Goal: Task Accomplishment & Management: Manage account settings

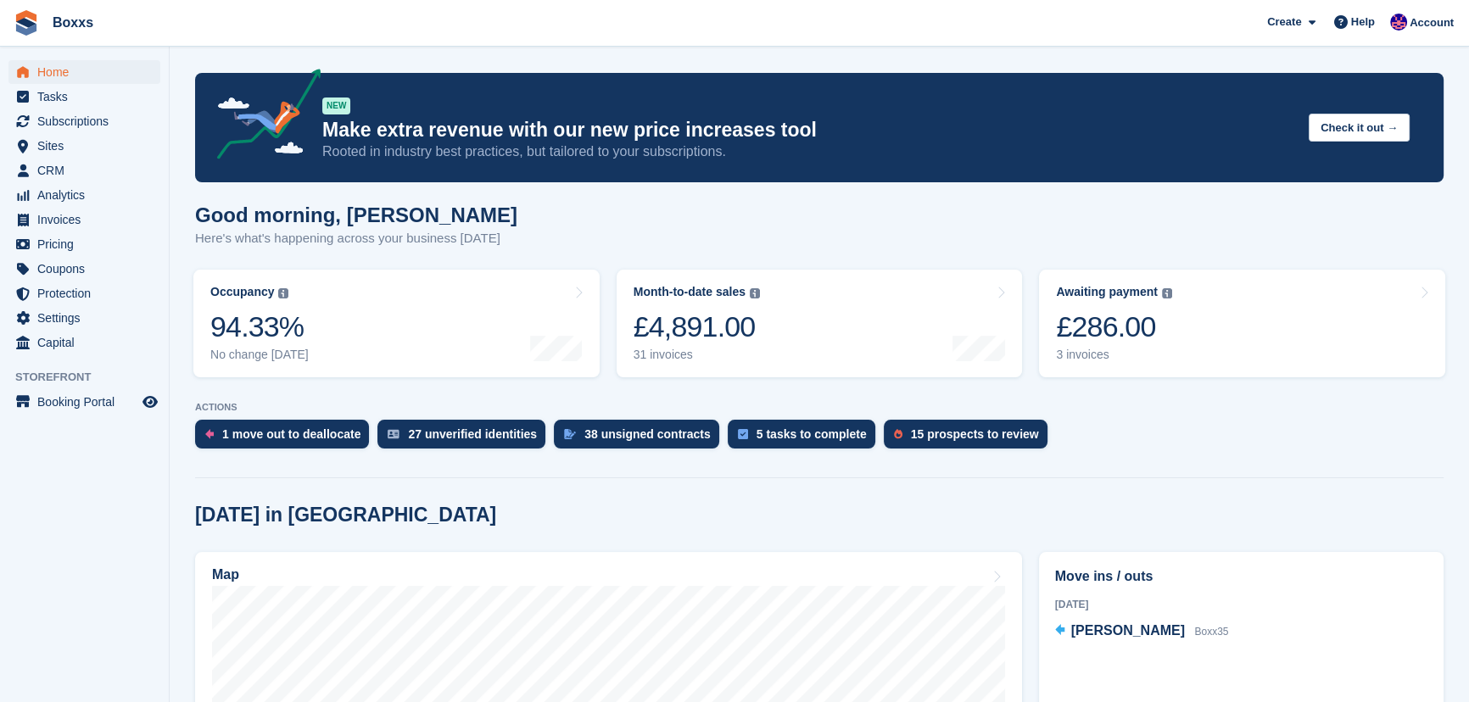
click at [729, 41] on span "Boxxs Create Subscription Invoice Contact Deal Discount Page Help Chat Support …" at bounding box center [734, 23] width 1469 height 46
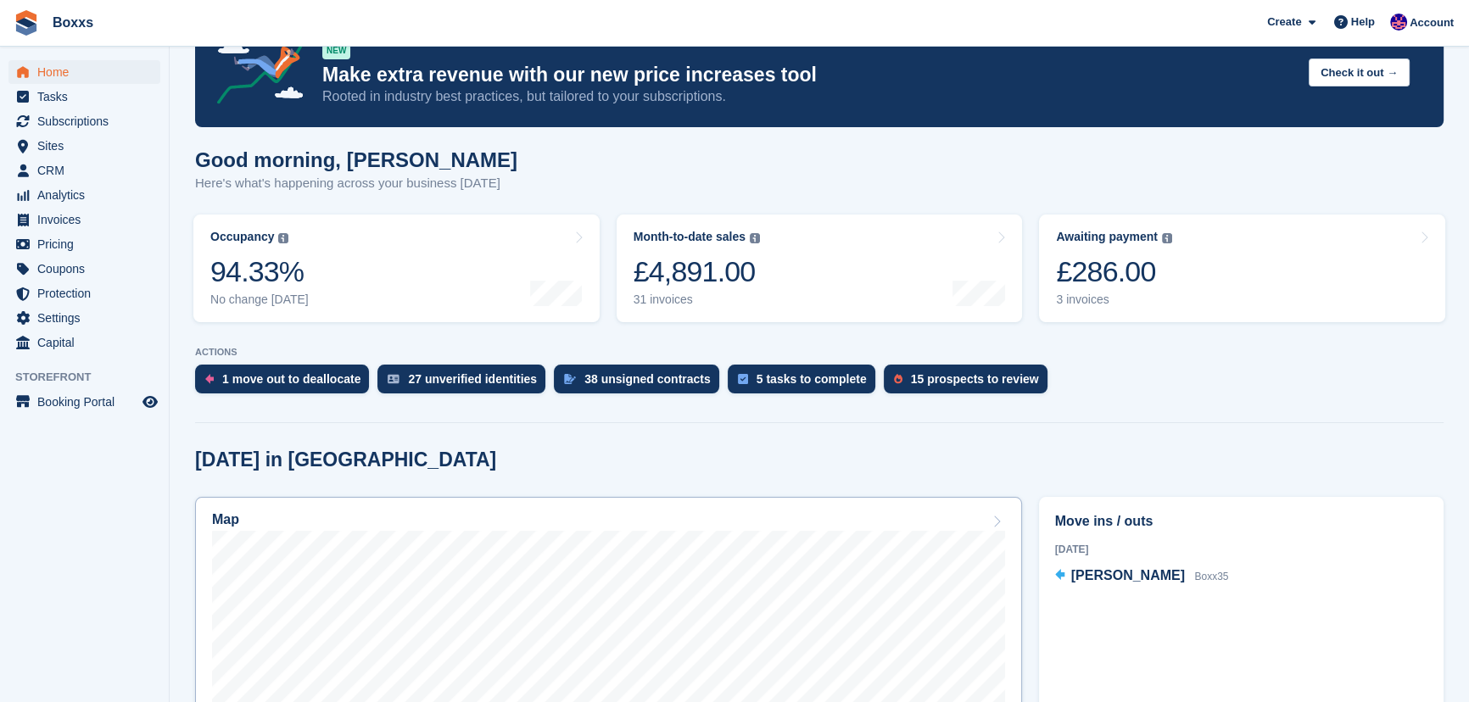
scroll to position [308, 0]
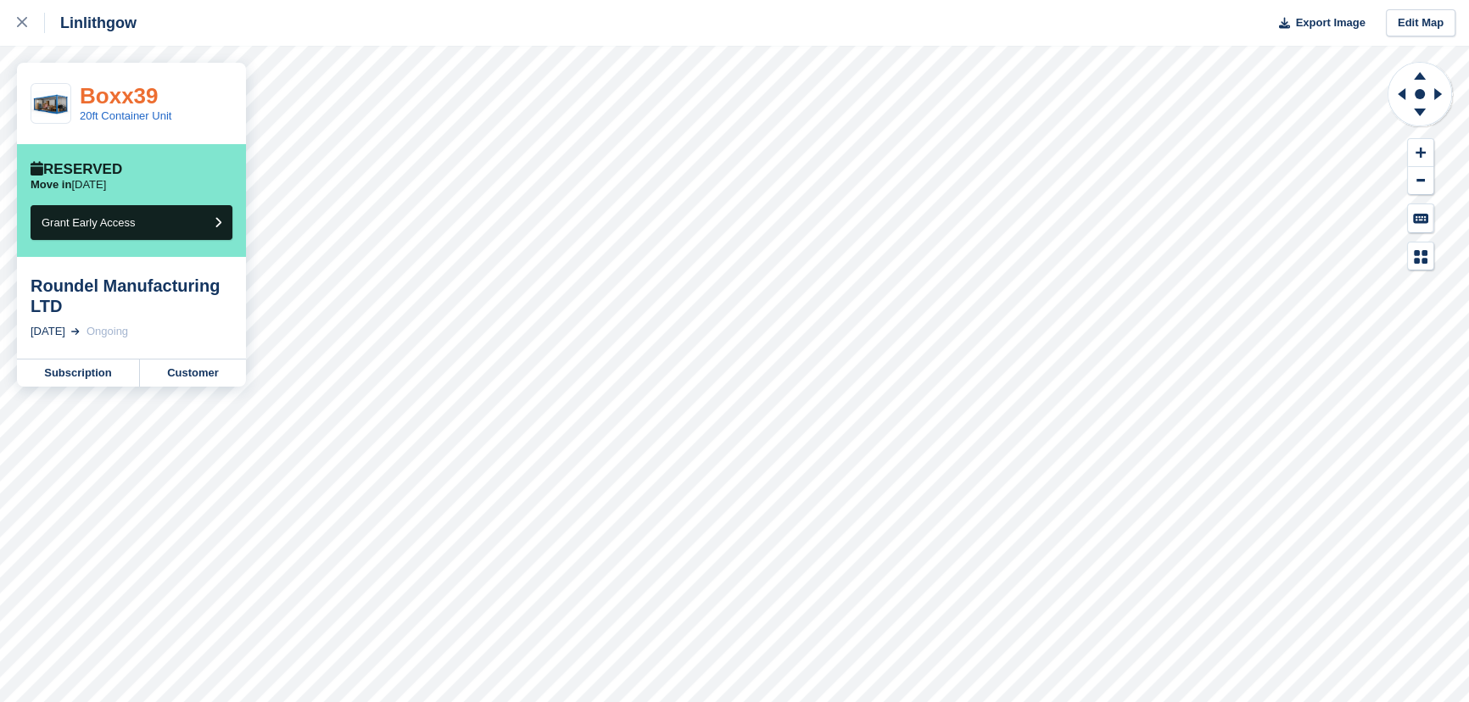
click at [126, 95] on link "Boxx39" at bounding box center [119, 95] width 79 height 25
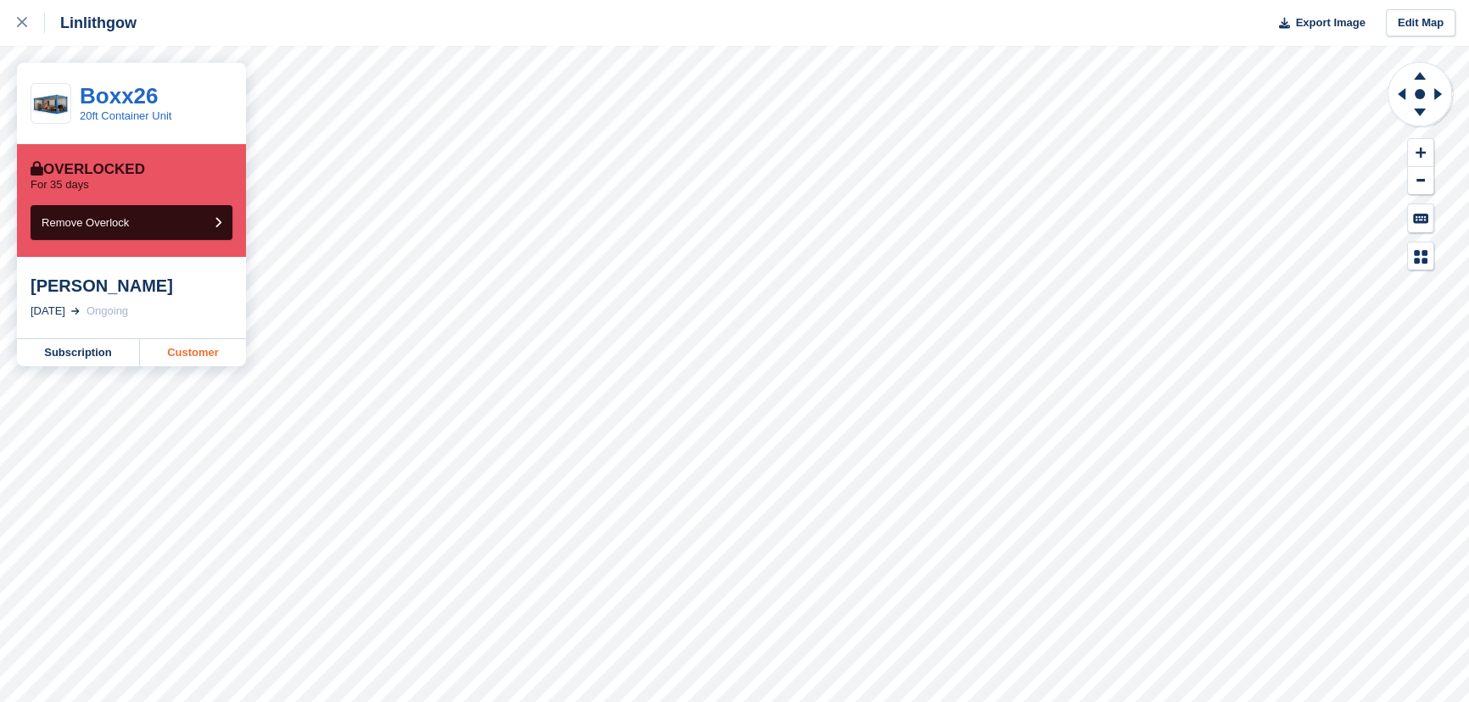
click at [159, 347] on link "Customer" at bounding box center [193, 352] width 106 height 27
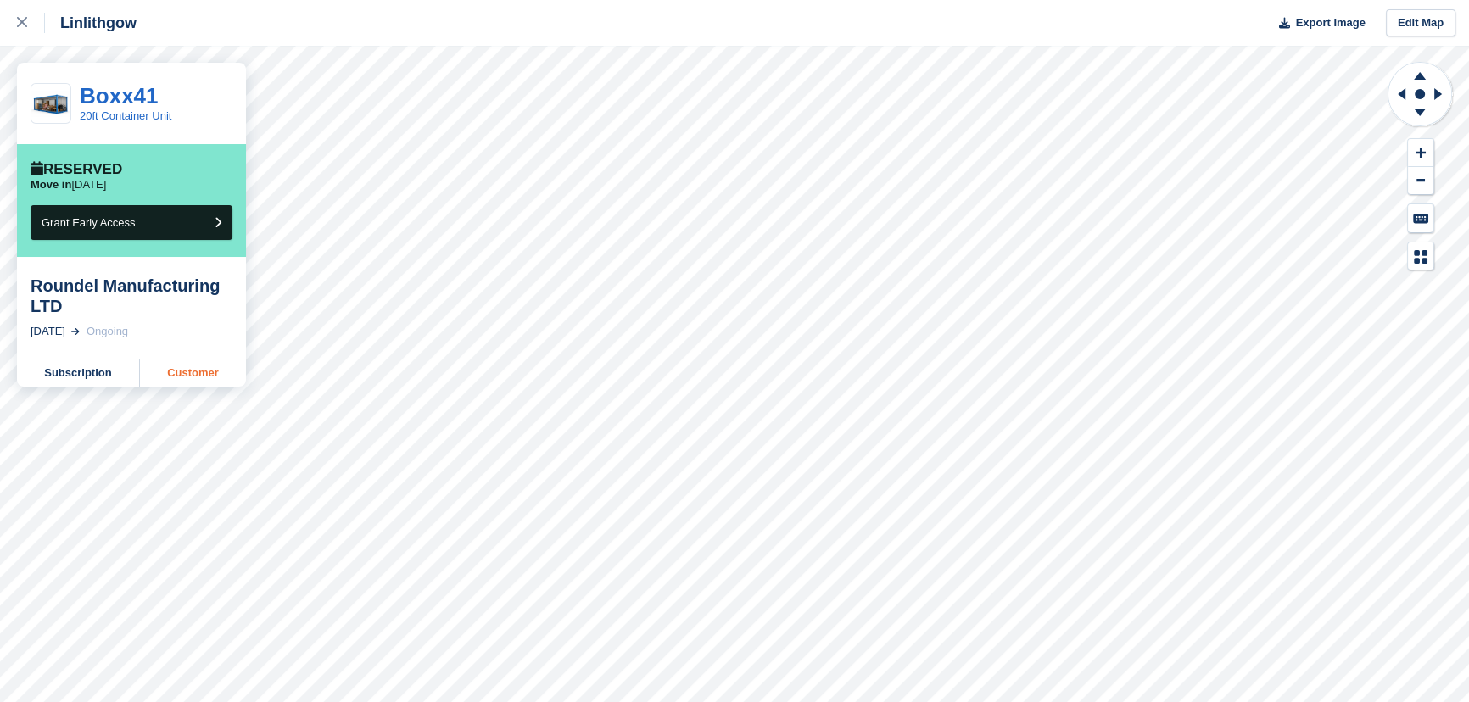
click at [184, 367] on link "Customer" at bounding box center [193, 373] width 106 height 27
click at [24, 29] on div at bounding box center [31, 23] width 28 height 20
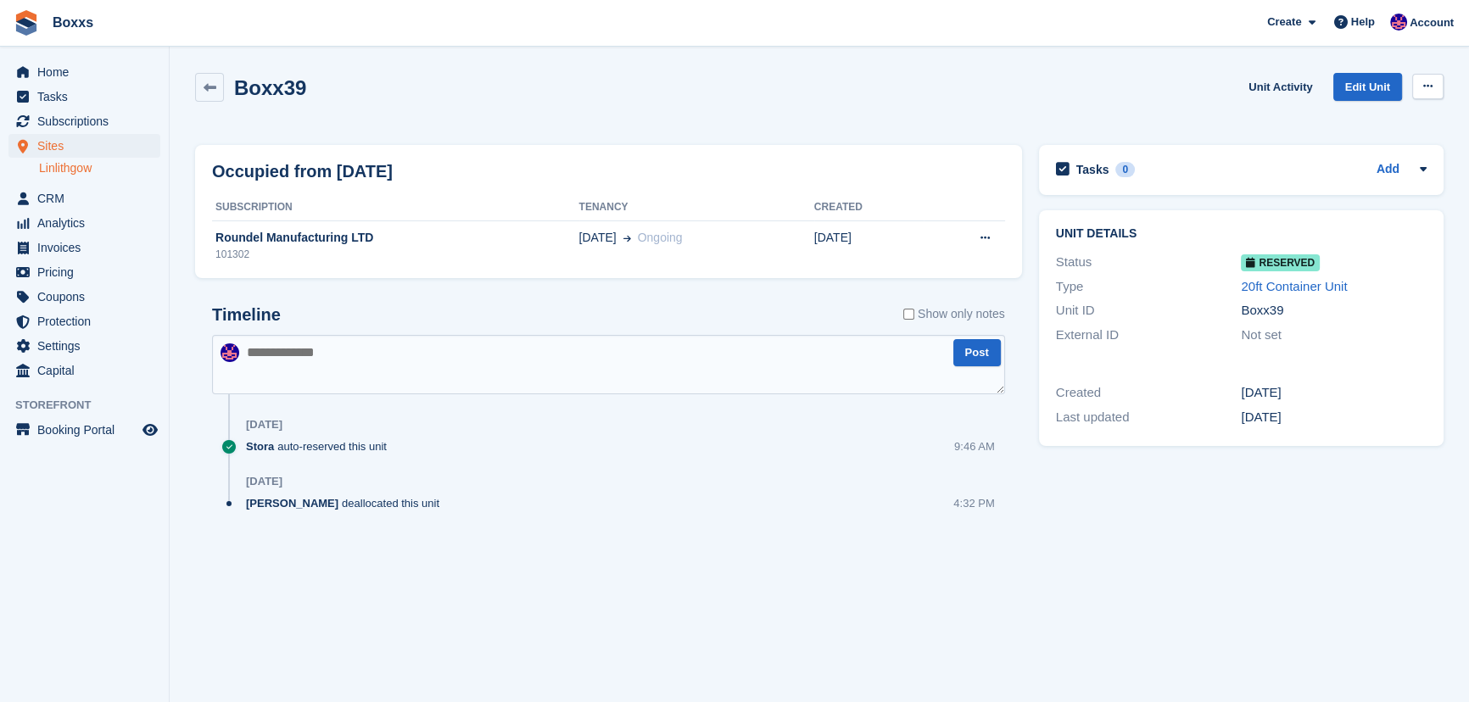
click at [1436, 81] on button at bounding box center [1427, 86] width 31 height 25
click at [1305, 159] on p "Deallocate" at bounding box center [1362, 156] width 148 height 22
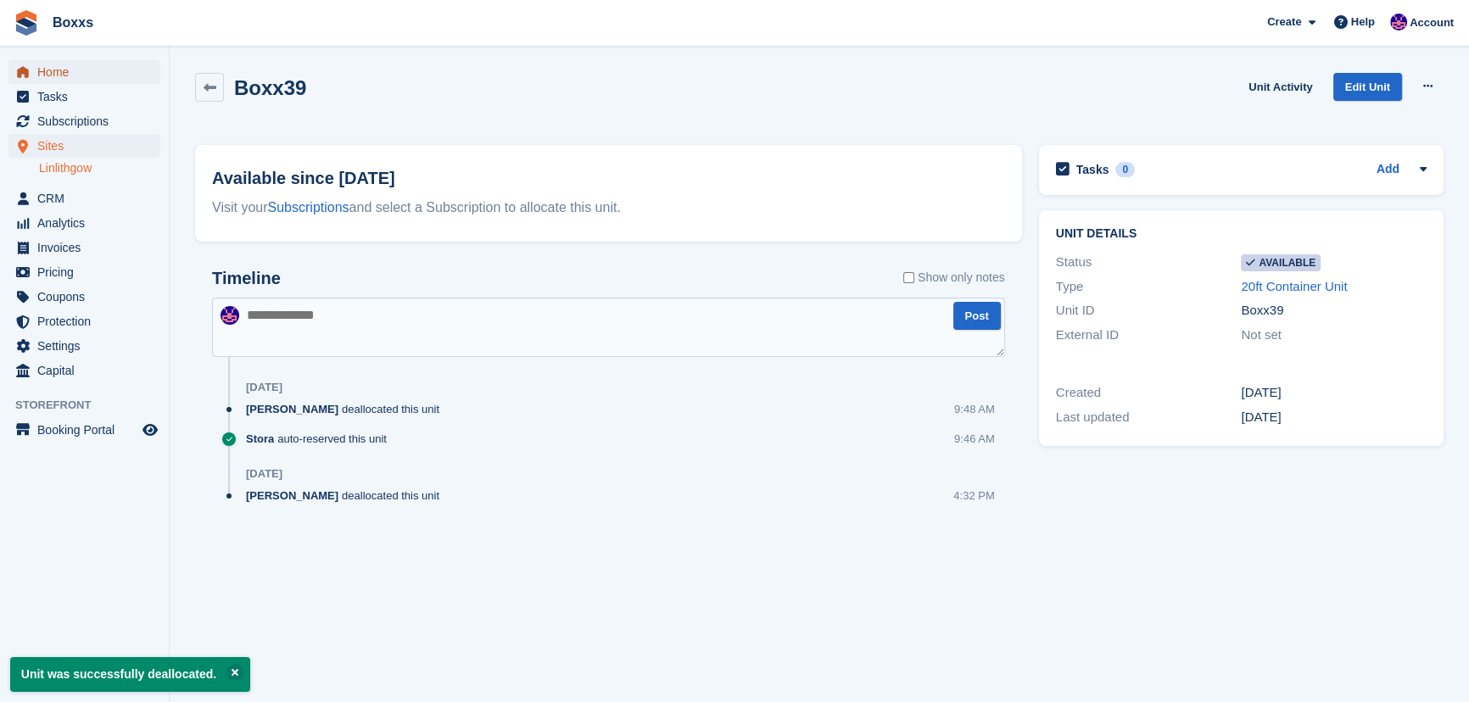
click at [59, 70] on span "Home" at bounding box center [88, 72] width 102 height 24
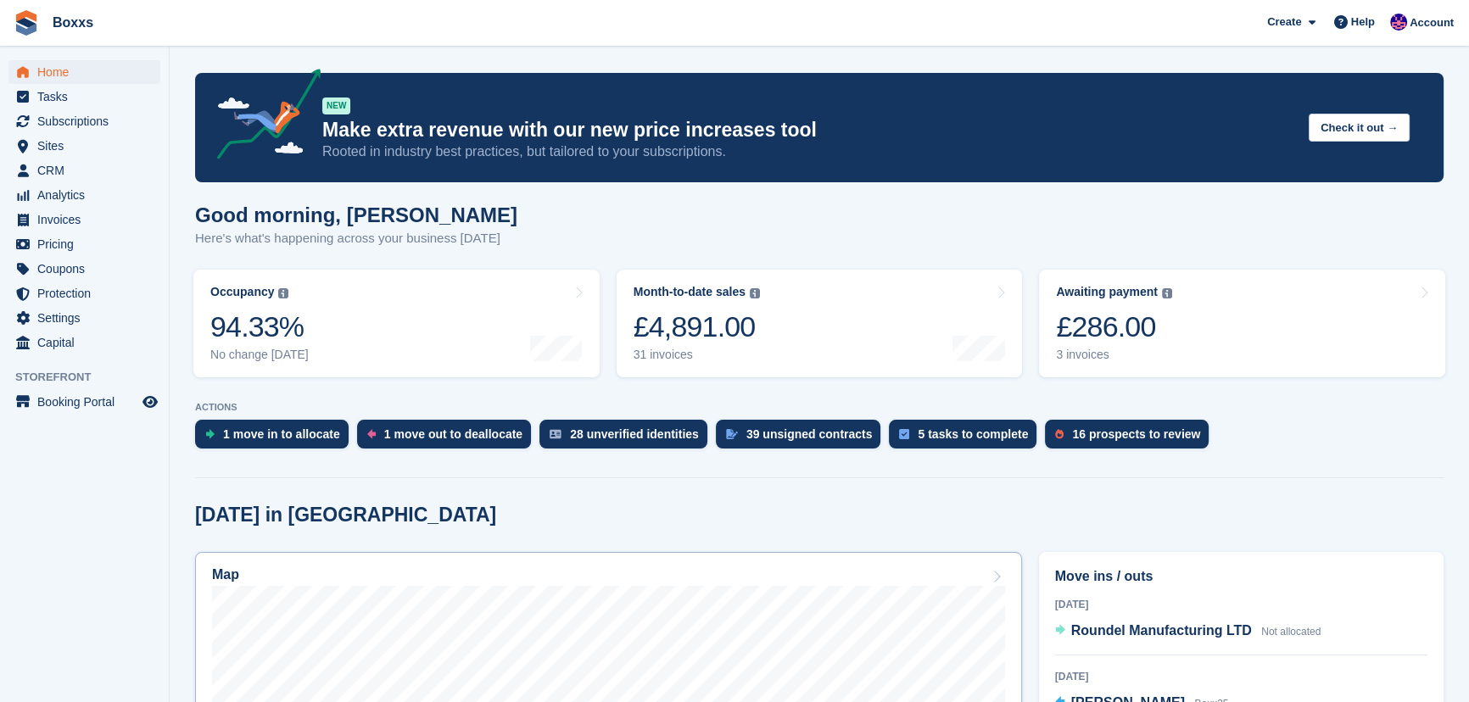
scroll to position [231, 0]
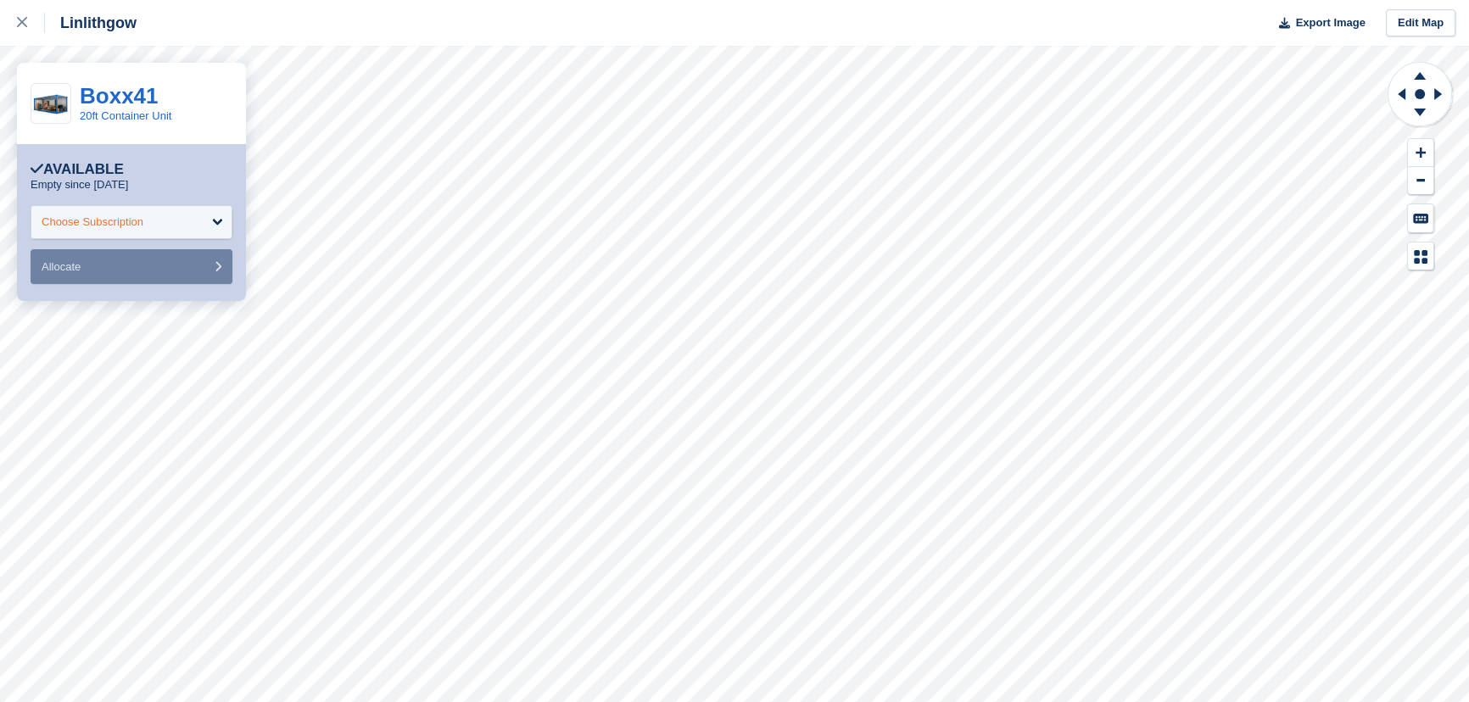
click at [150, 210] on div "Choose Subscription" at bounding box center [132, 222] width 202 height 34
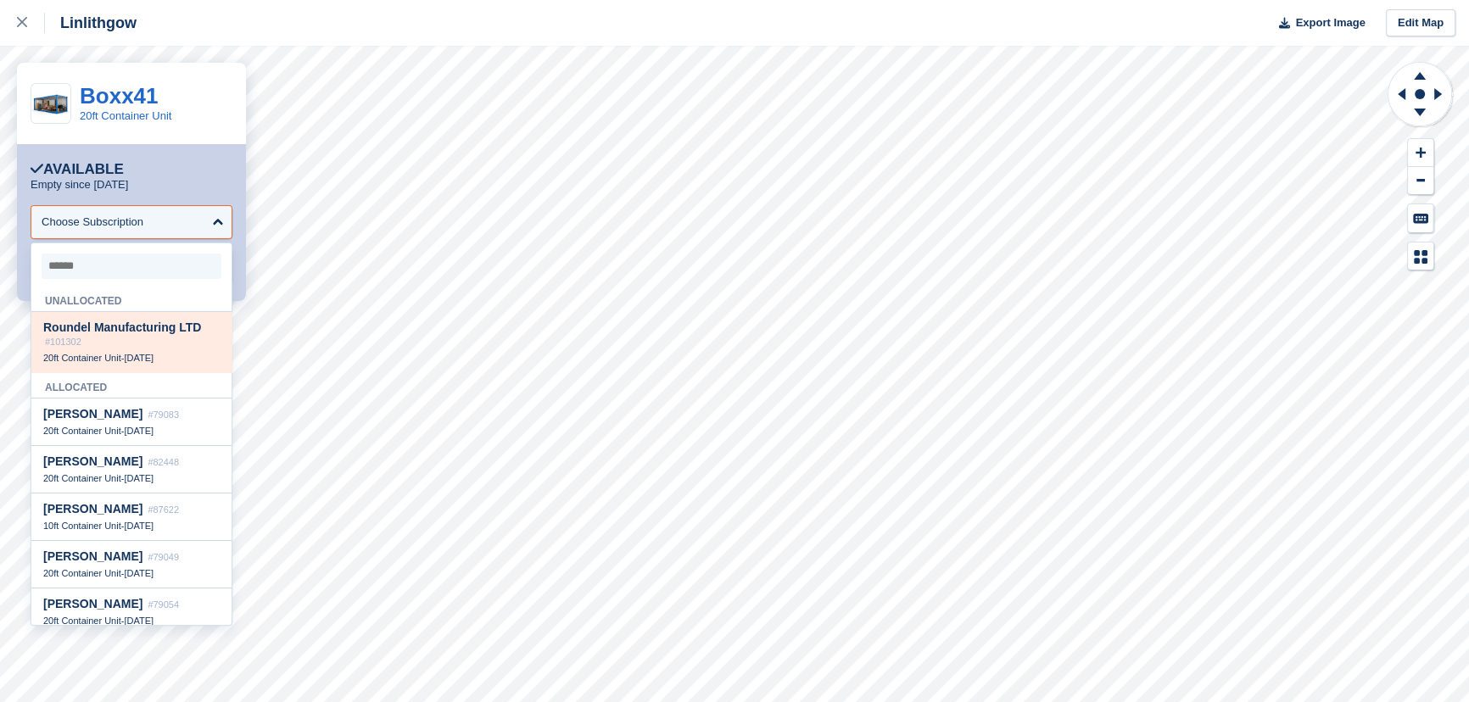
click at [129, 334] on span "Roundel Manufacturing LTD" at bounding box center [122, 328] width 158 height 14
select select "******"
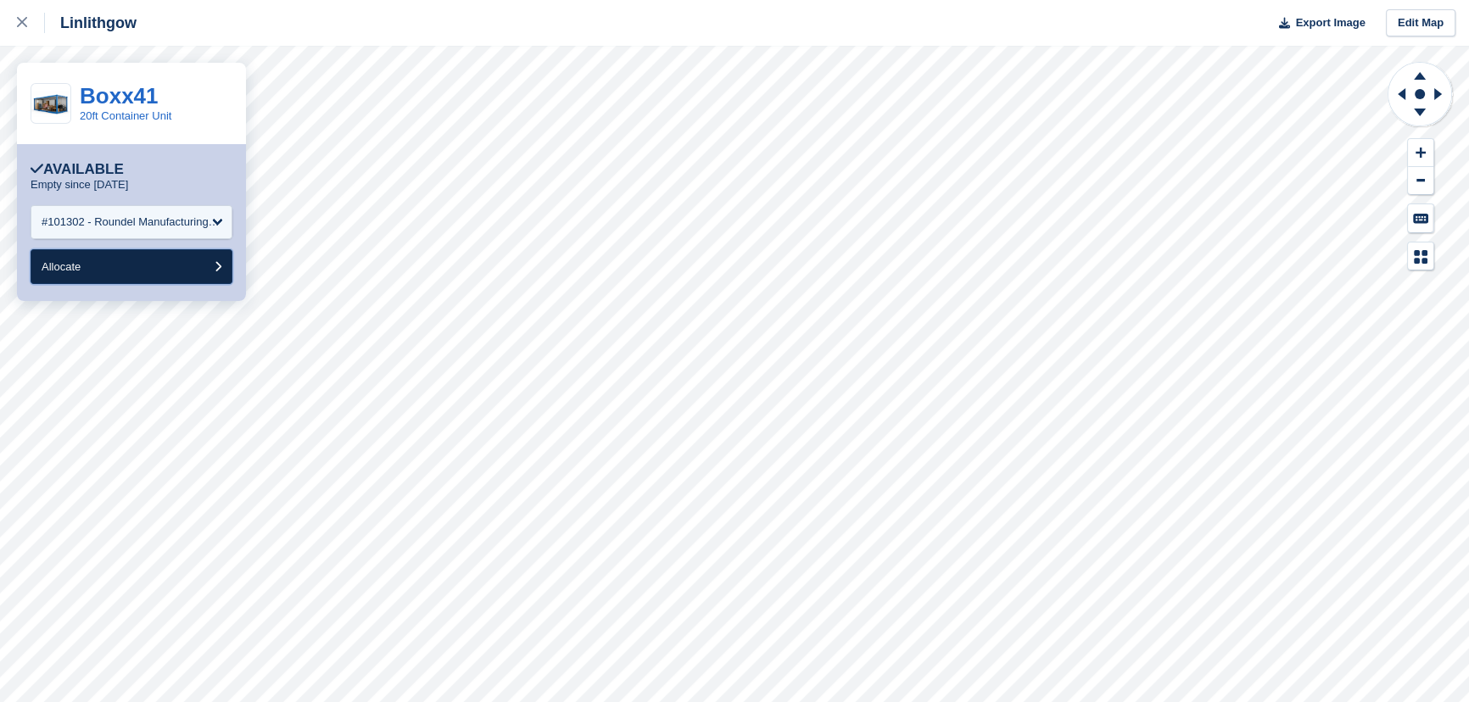
click at [182, 272] on button "Allocate" at bounding box center [132, 266] width 202 height 35
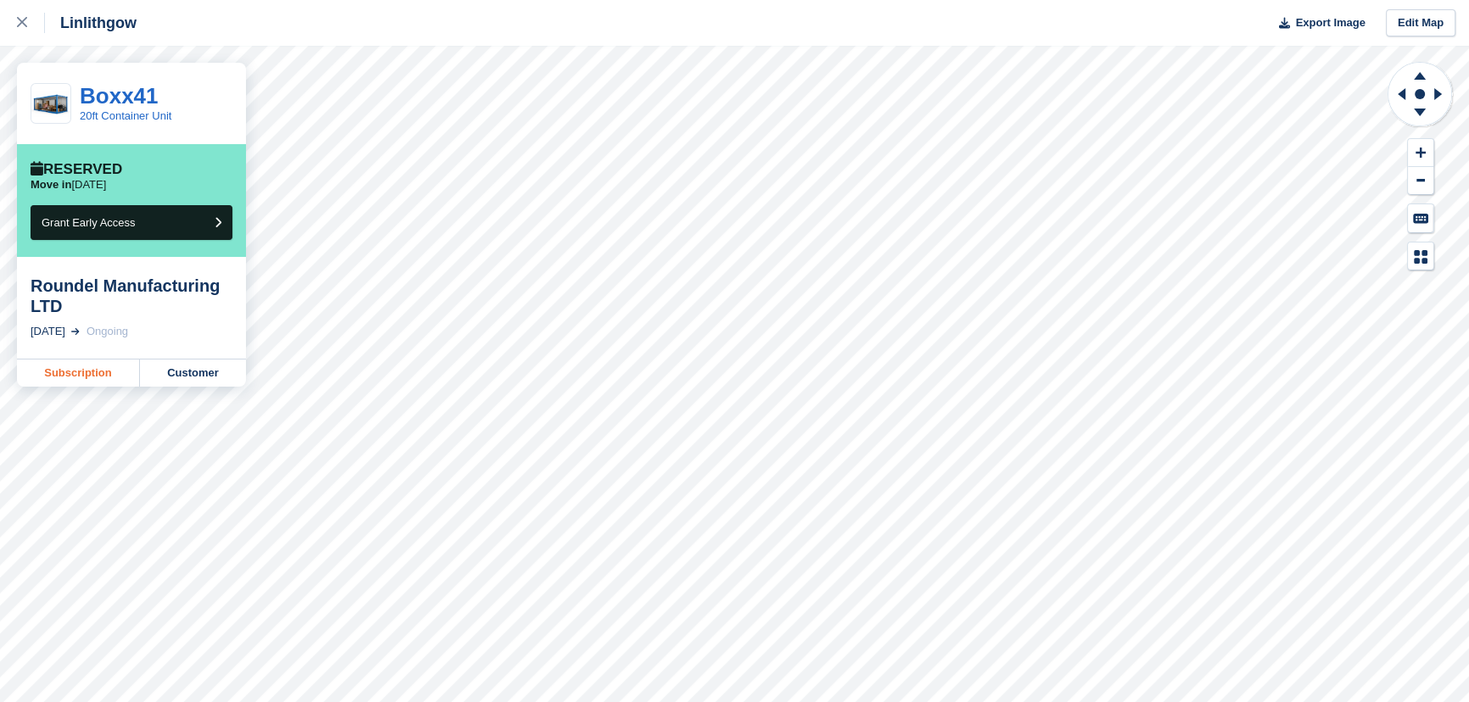
click at [82, 369] on link "Subscription" at bounding box center [78, 373] width 123 height 27
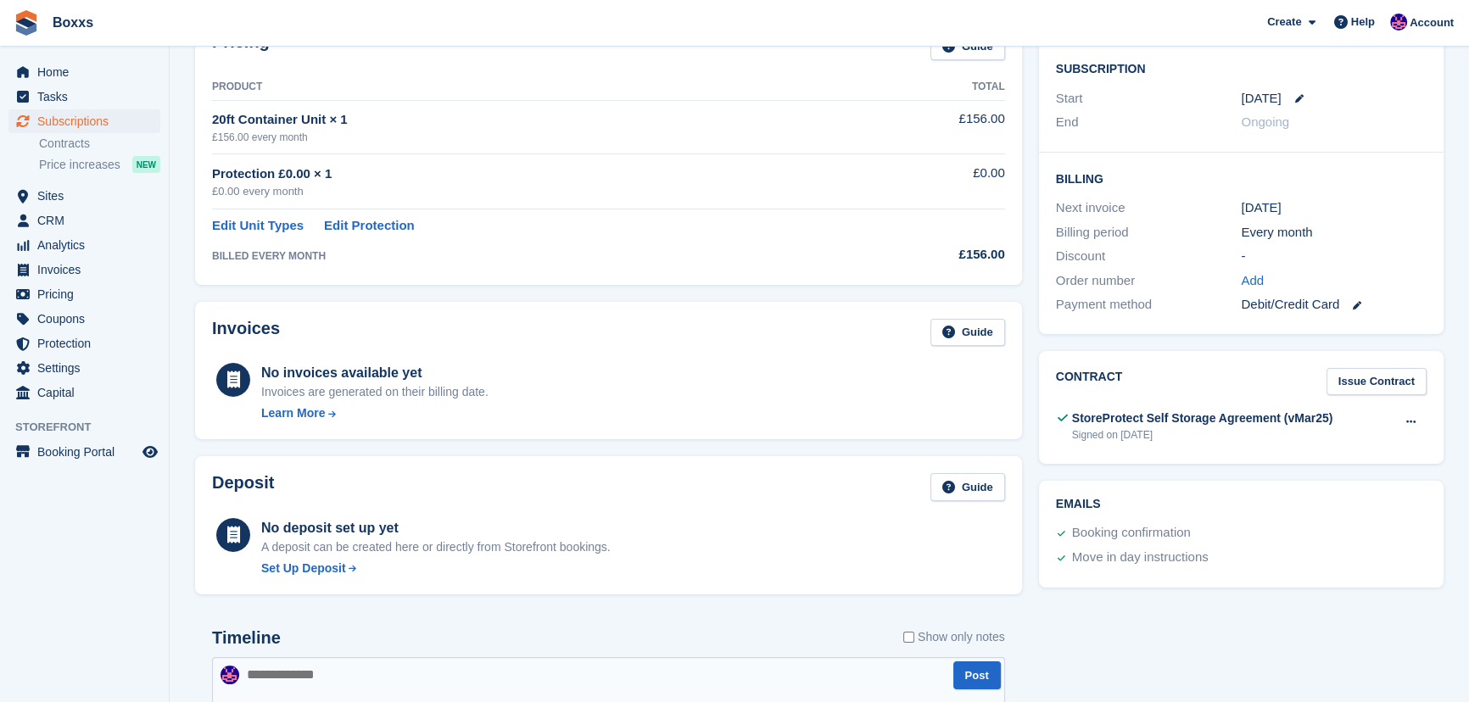
scroll to position [308, 0]
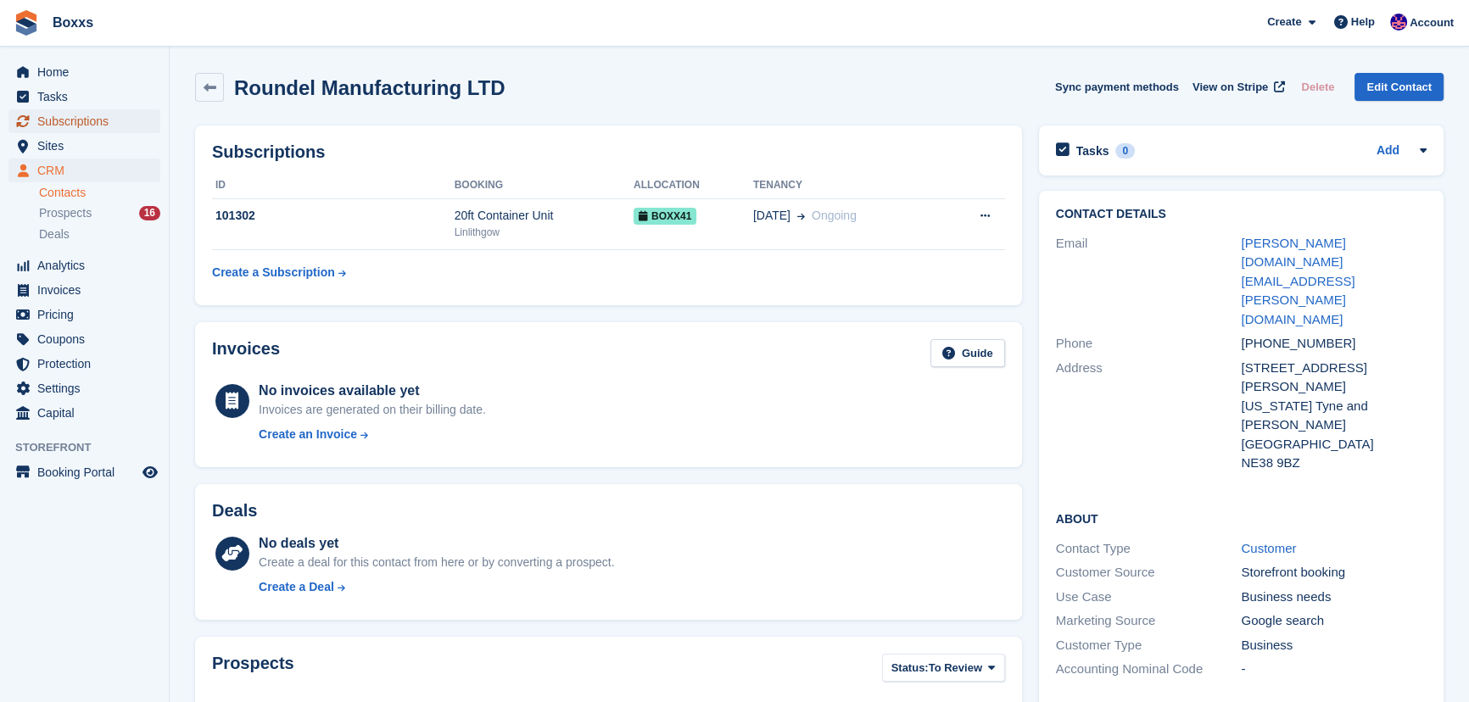
click at [80, 127] on span "Subscriptions" at bounding box center [88, 121] width 102 height 24
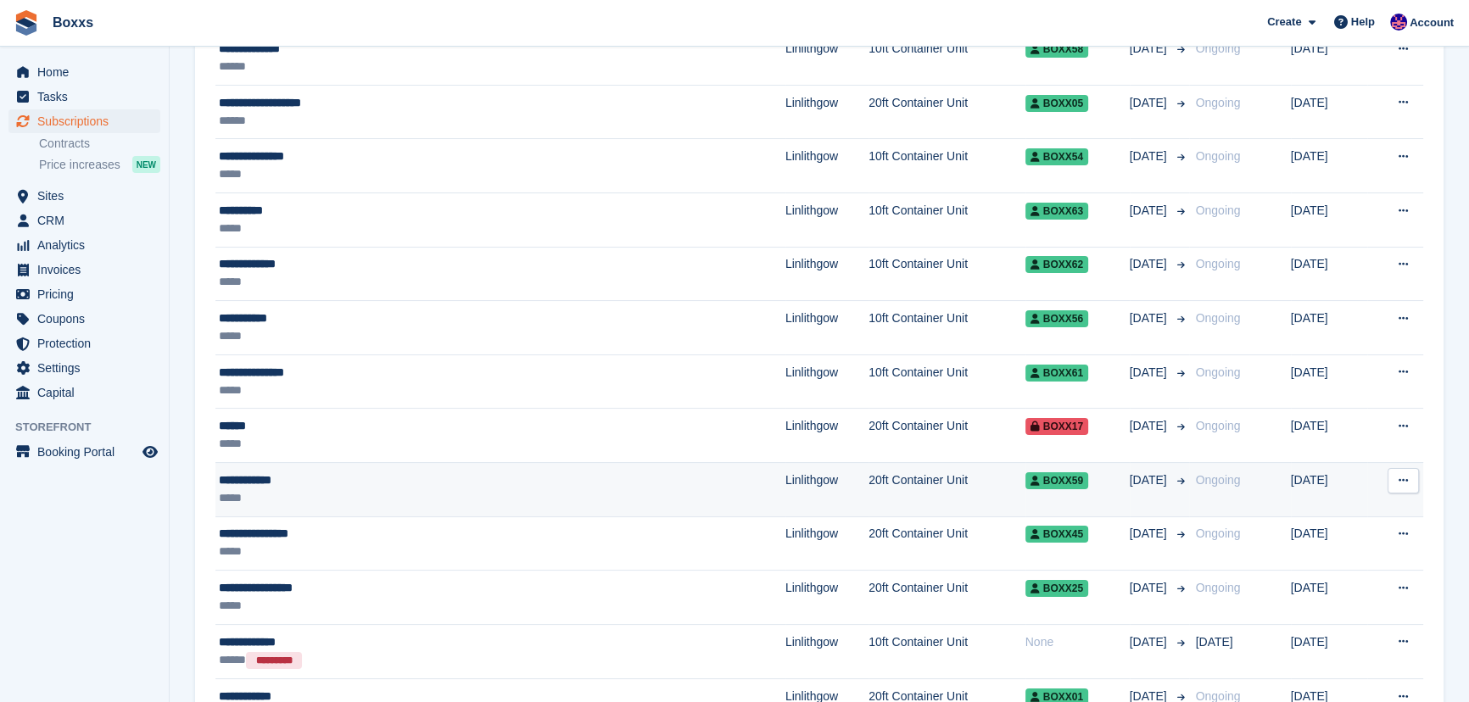
scroll to position [308, 0]
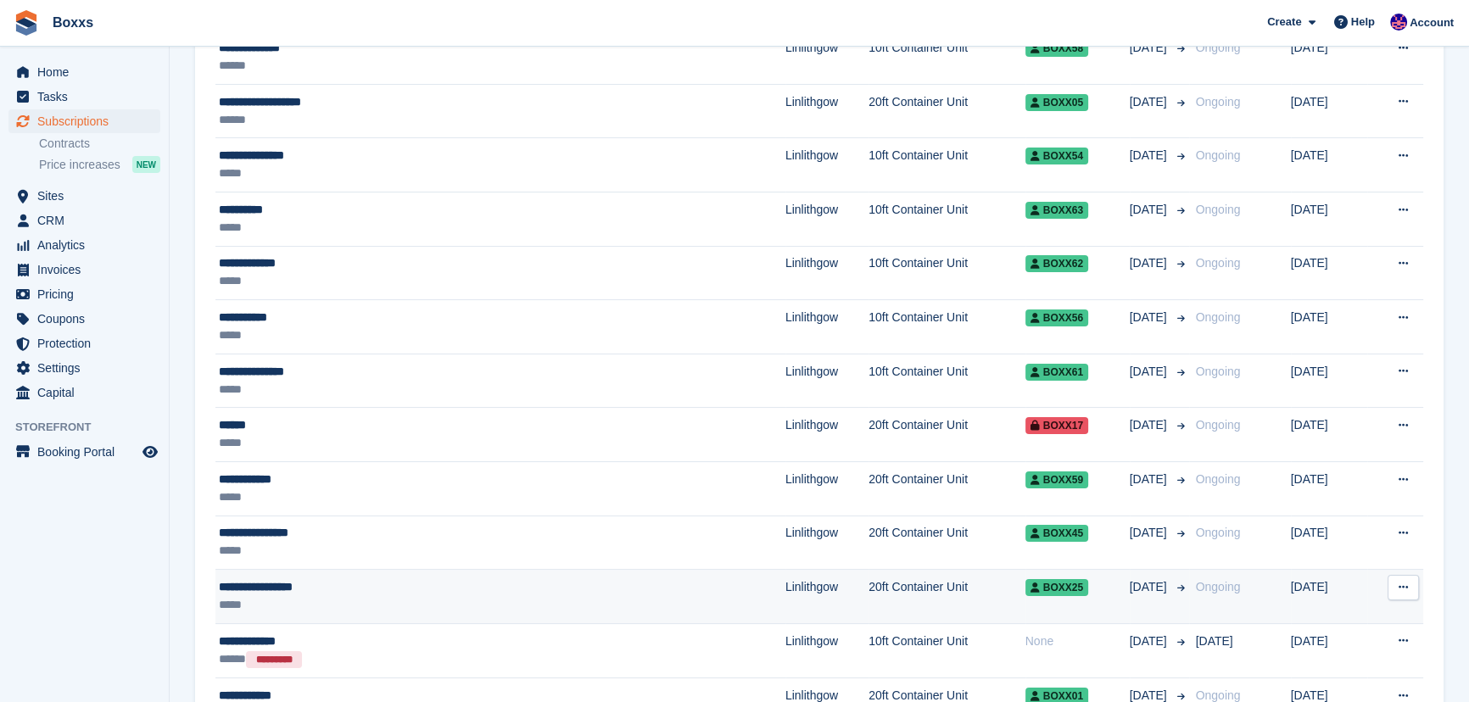
click at [383, 601] on div "*****" at bounding box center [397, 605] width 357 height 18
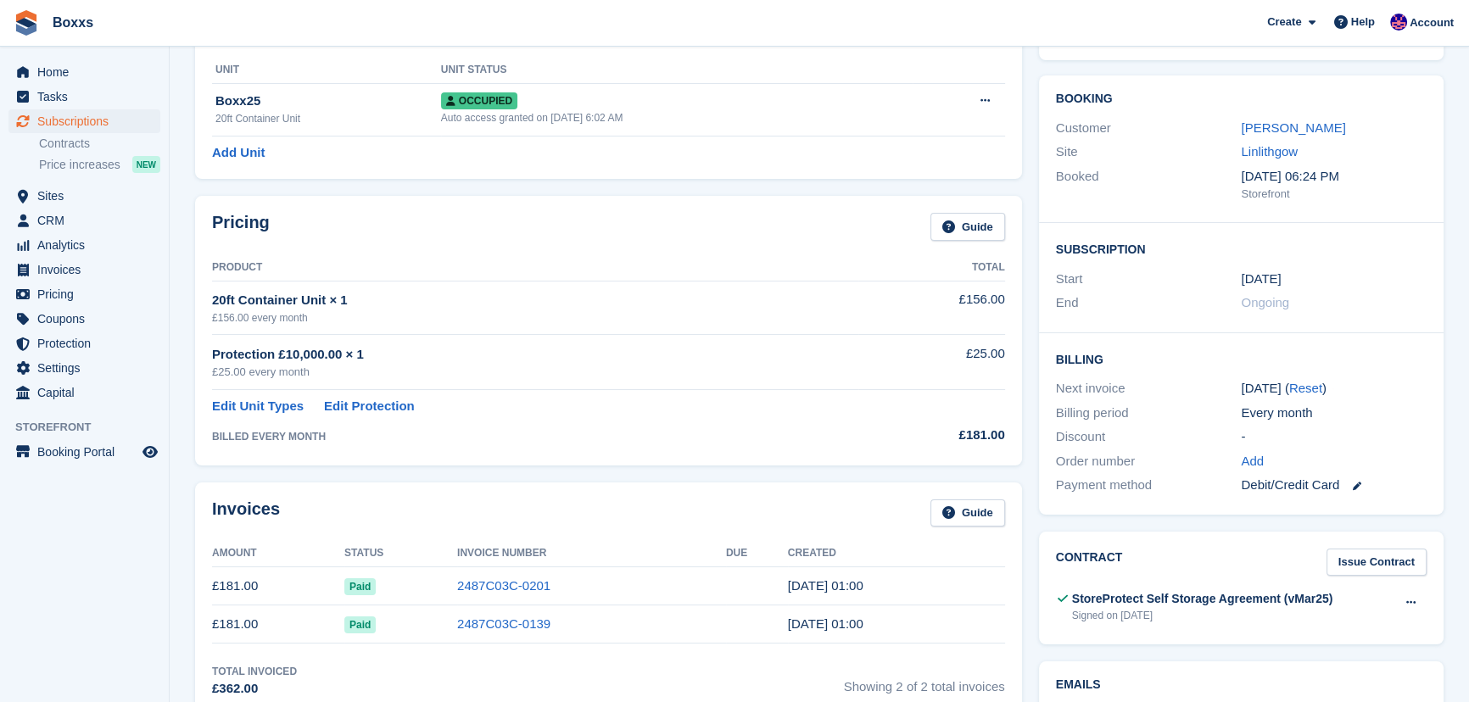
scroll to position [231, 0]
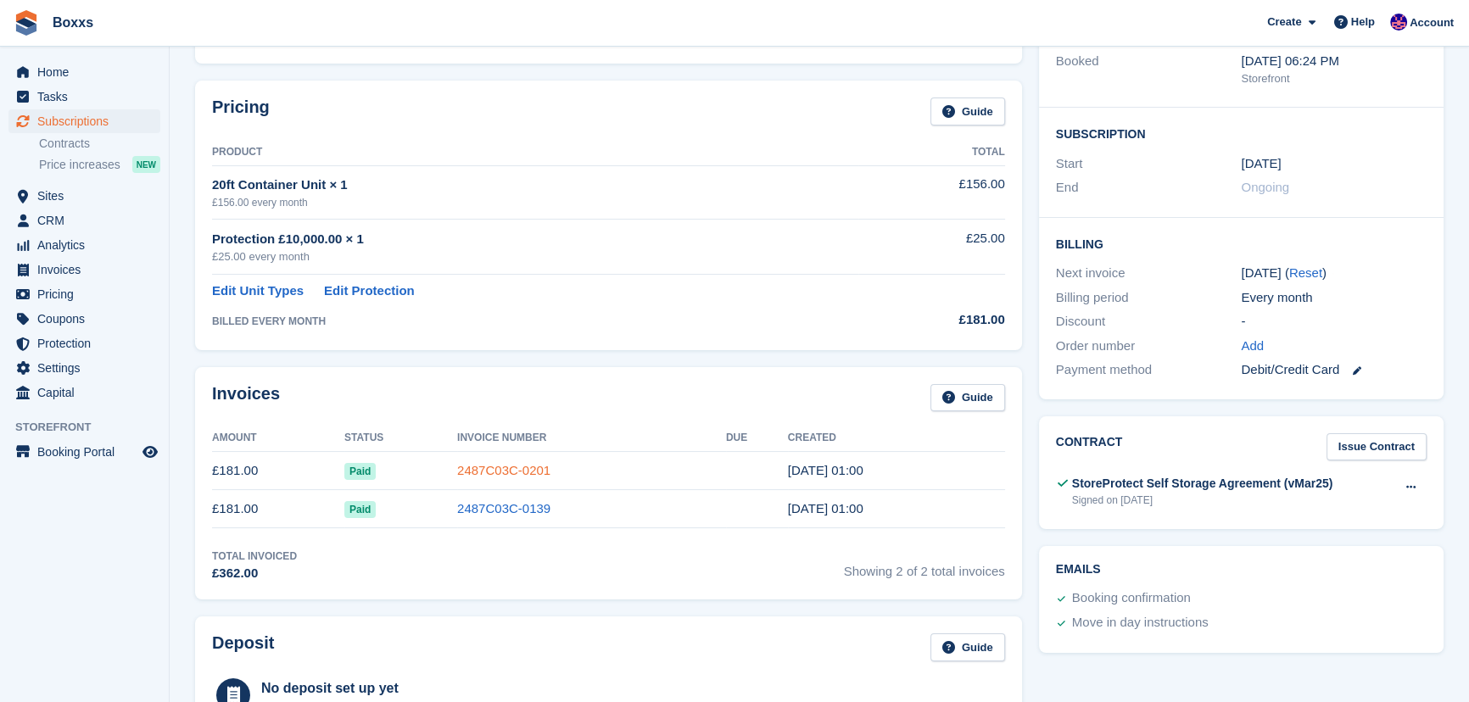
click at [479, 467] on link "2487C03C-0201" at bounding box center [503, 470] width 93 height 14
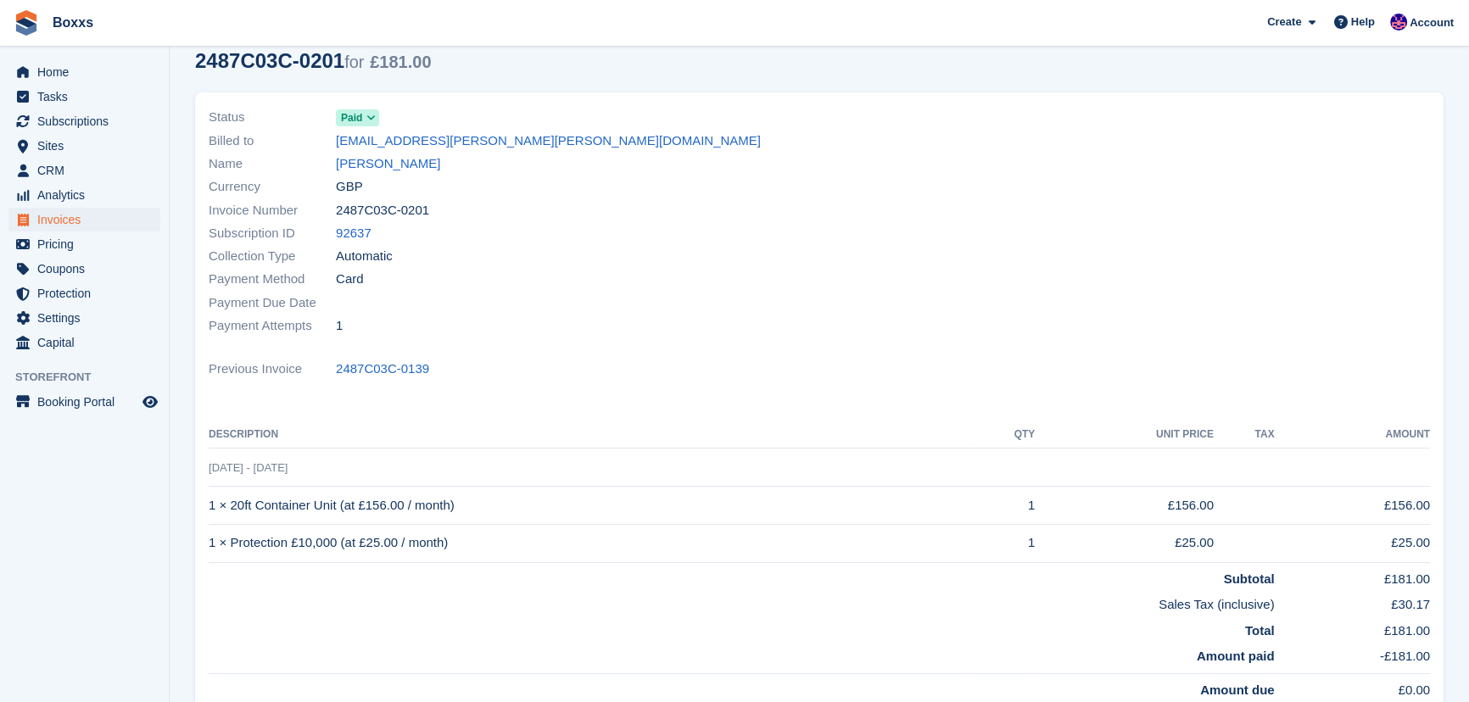
scroll to position [76, 0]
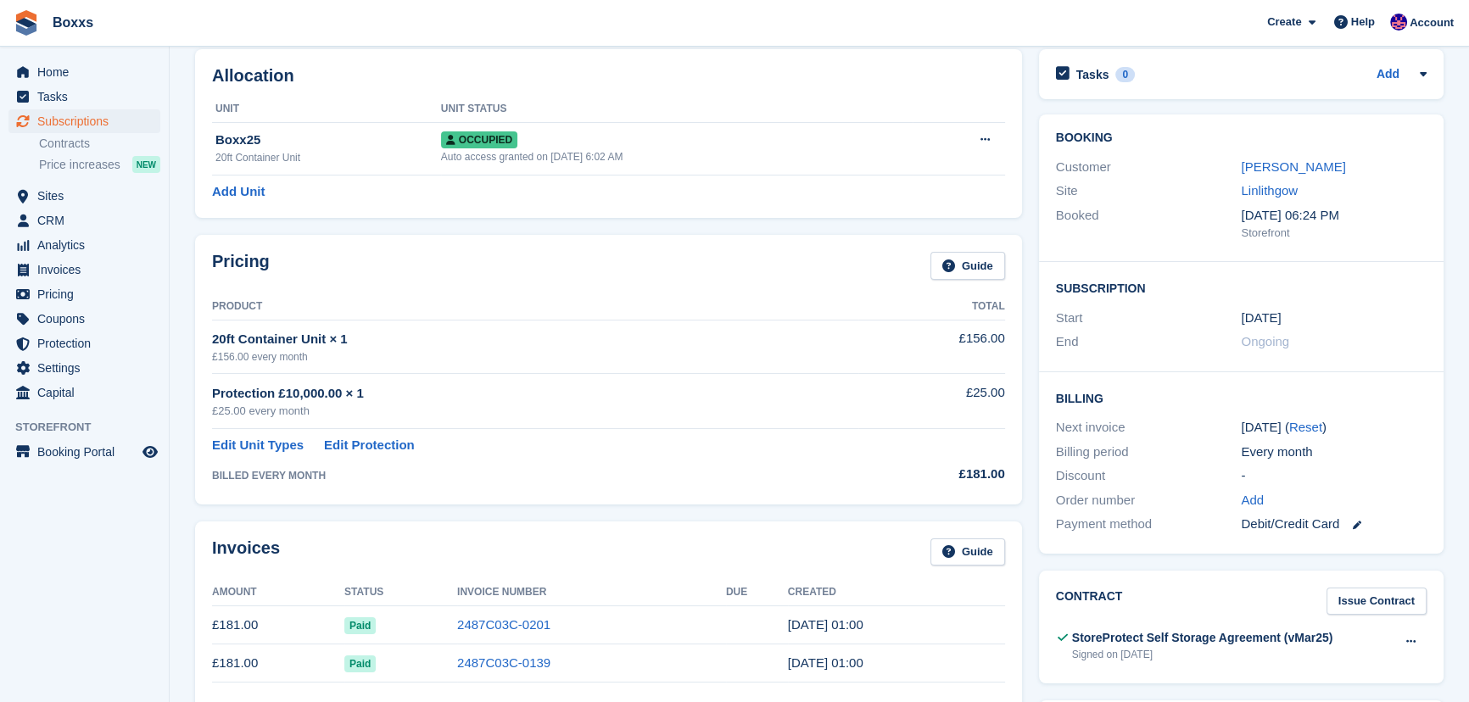
scroll to position [231, 0]
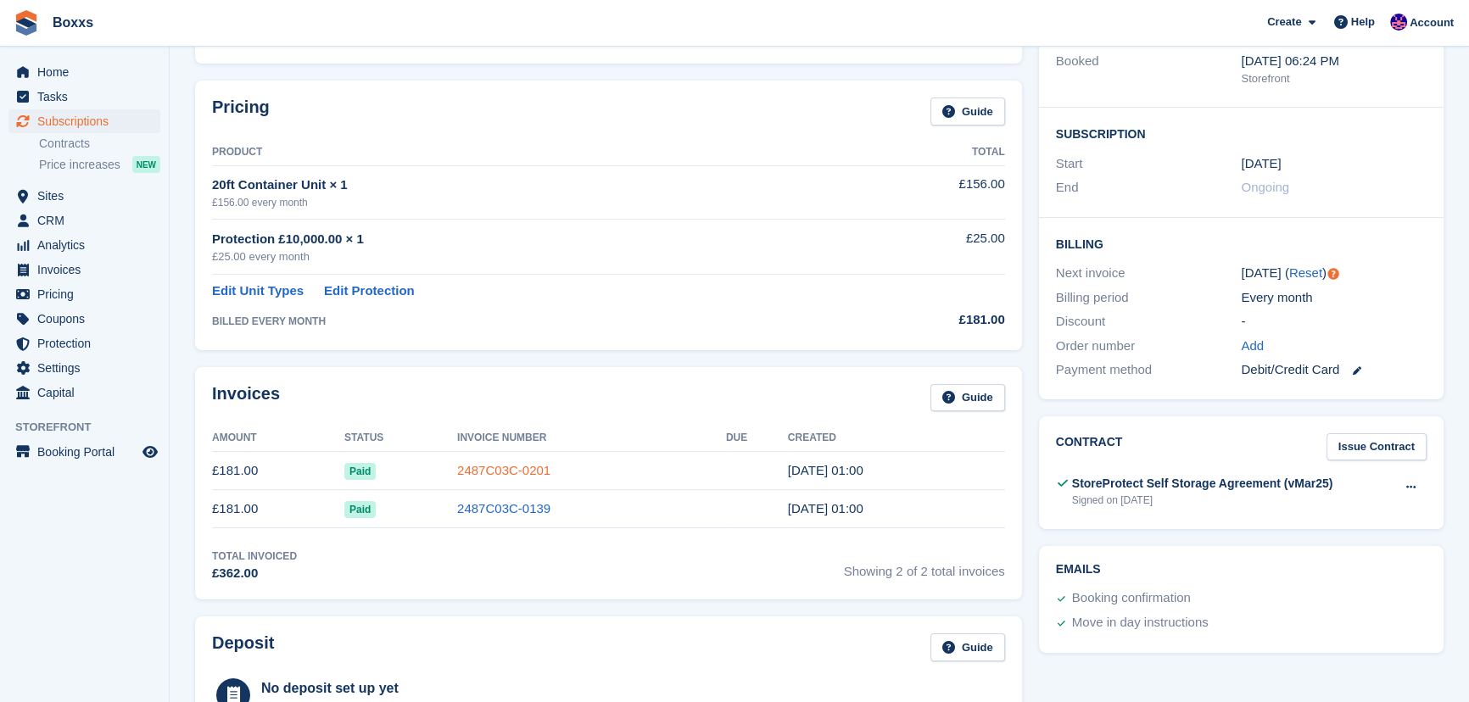
click at [485, 467] on link "2487C03C-0201" at bounding box center [503, 470] width 93 height 14
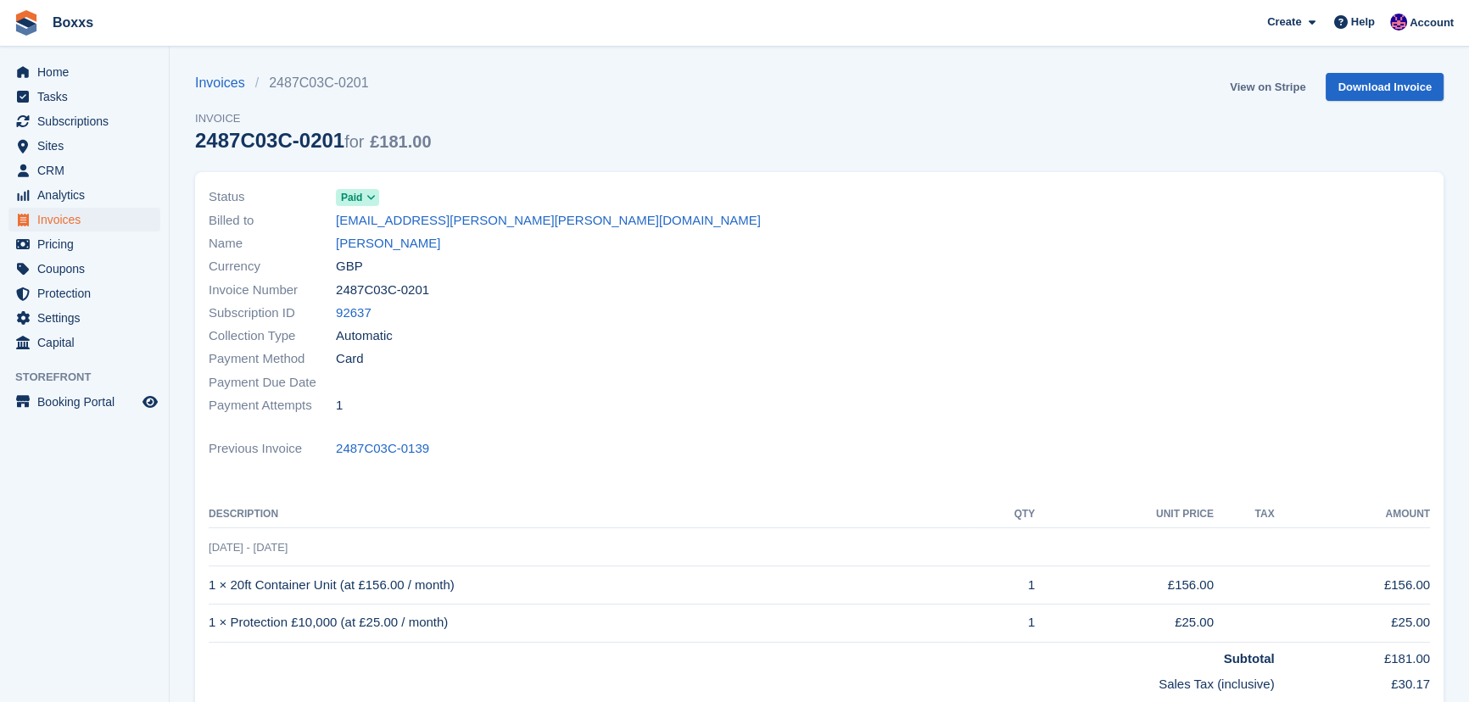
click at [1261, 85] on link "View on Stripe" at bounding box center [1267, 87] width 89 height 28
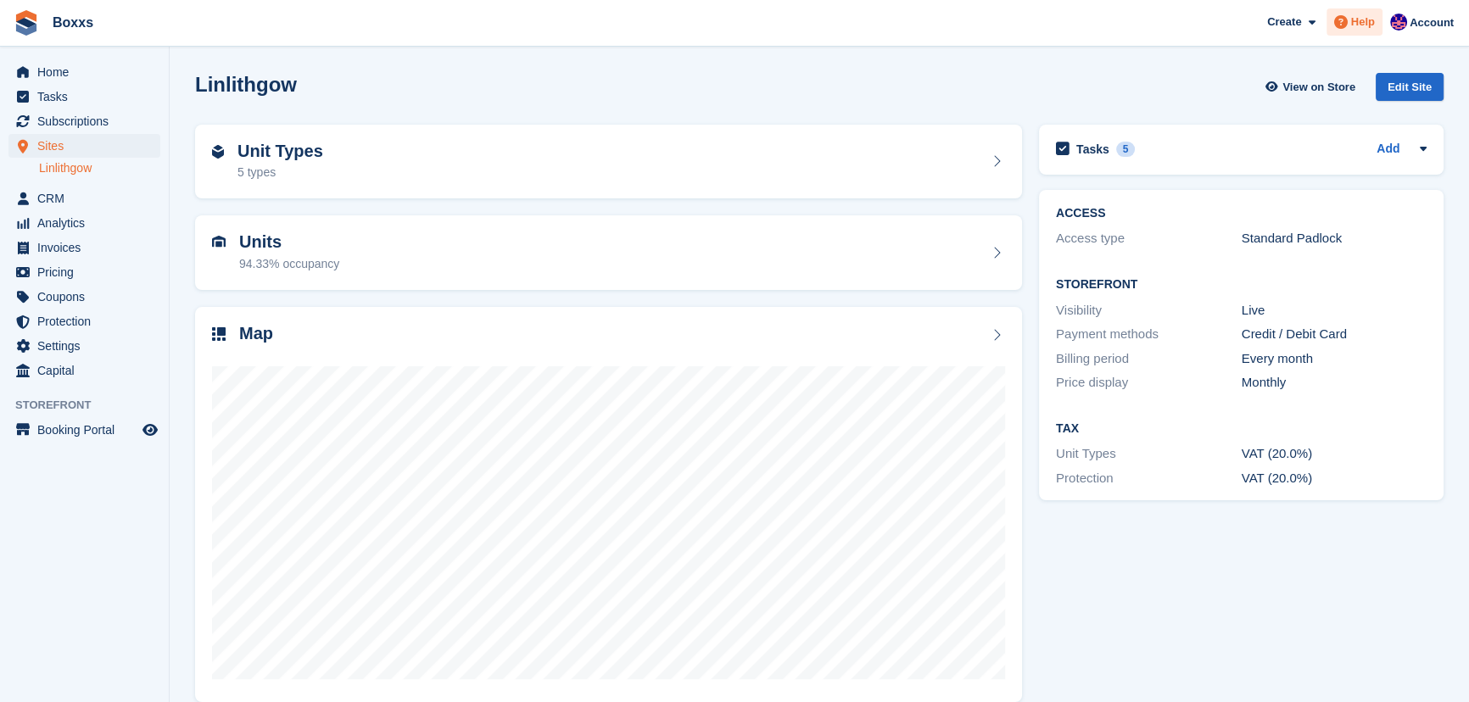
click at [1361, 22] on span "Help" at bounding box center [1363, 22] width 24 height 17
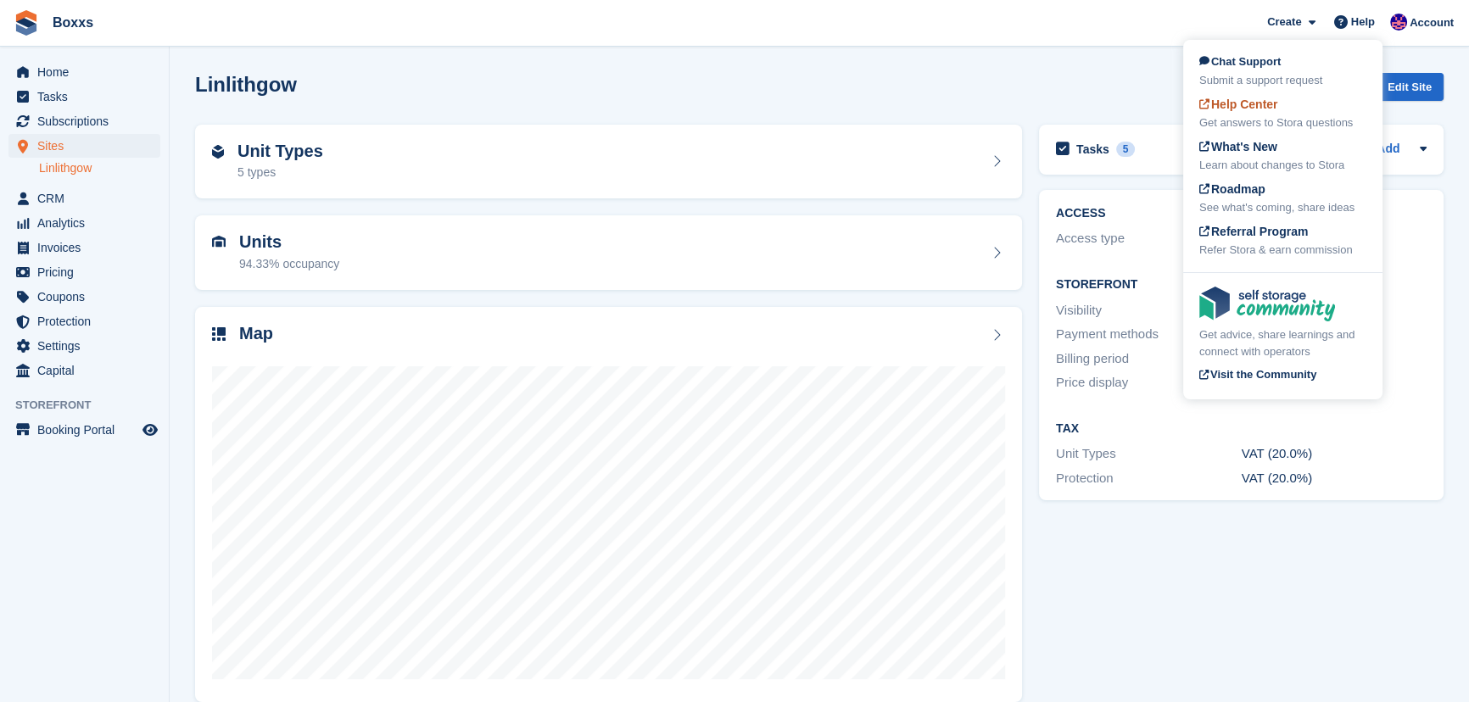
click at [1254, 107] on span "Help Center" at bounding box center [1238, 105] width 79 height 14
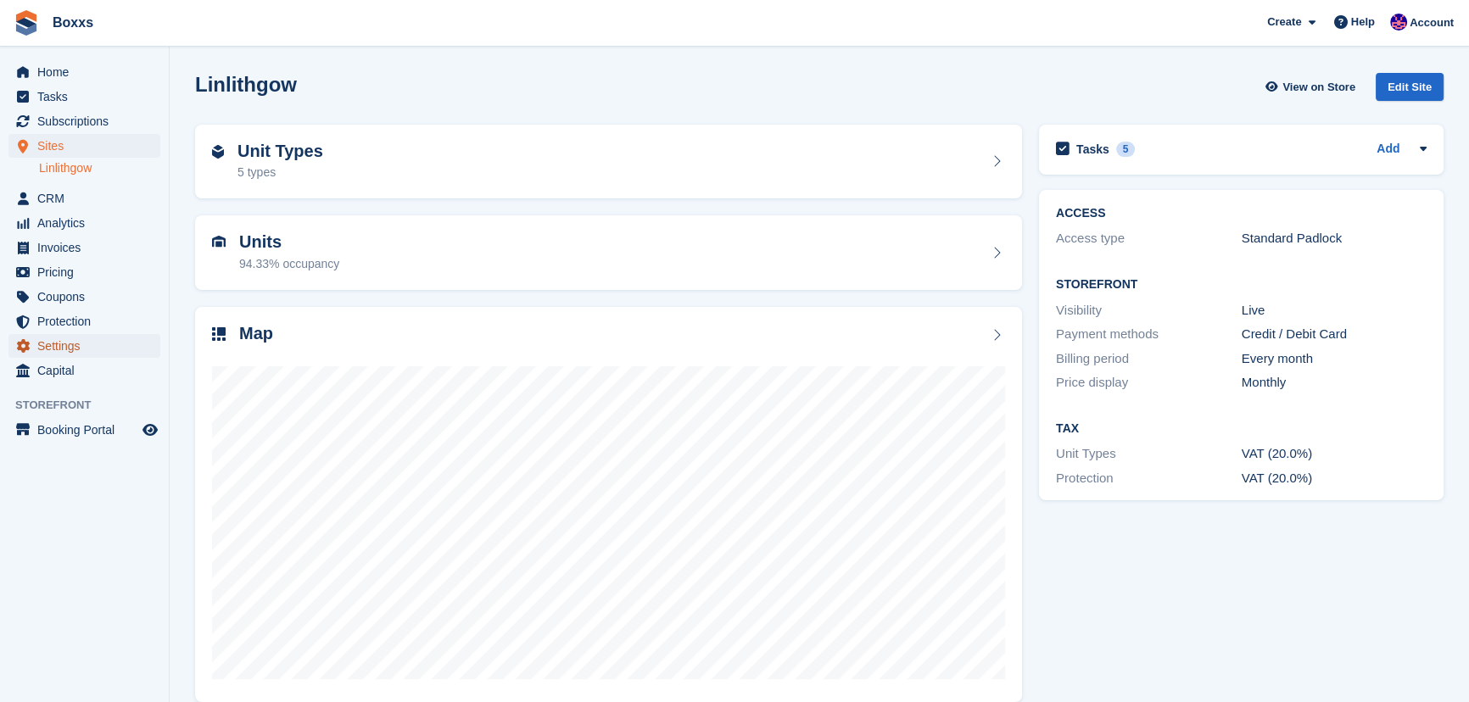
click at [61, 338] on span "Settings" at bounding box center [88, 346] width 102 height 24
